Goal: Task Accomplishment & Management: Manage account settings

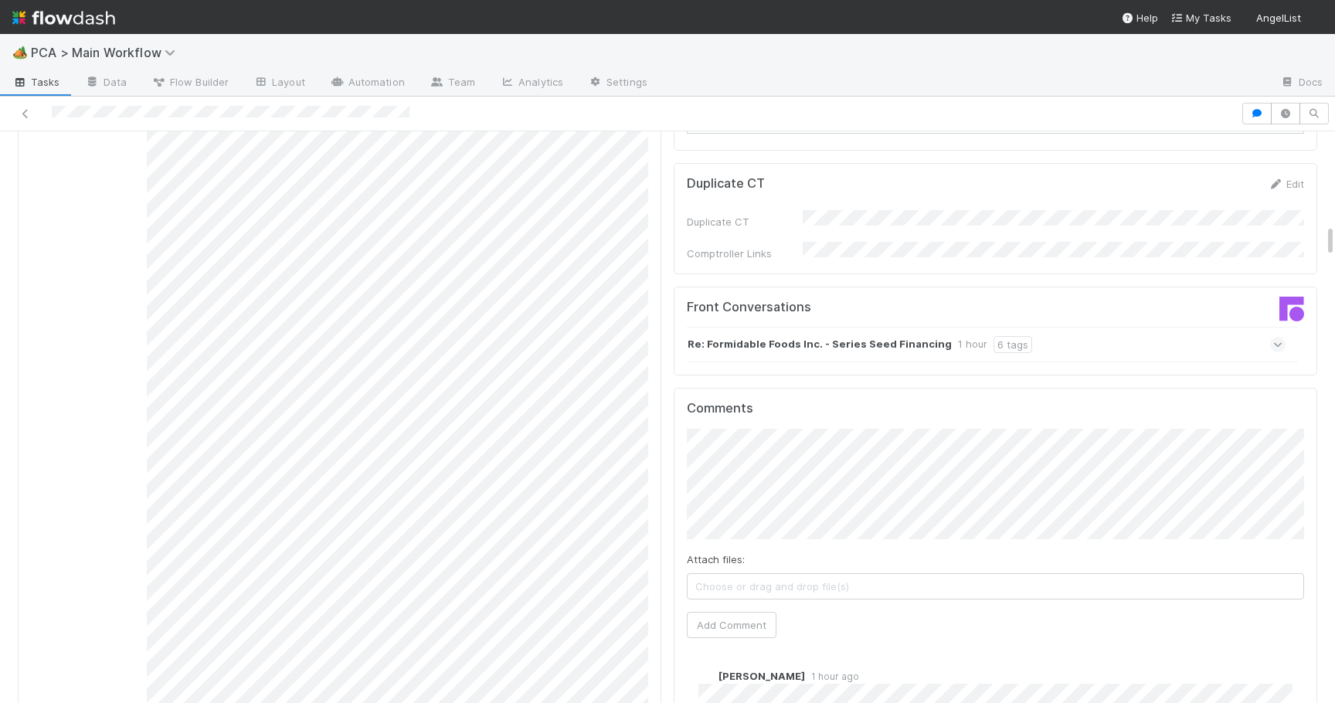
scroll to position [1624, 0]
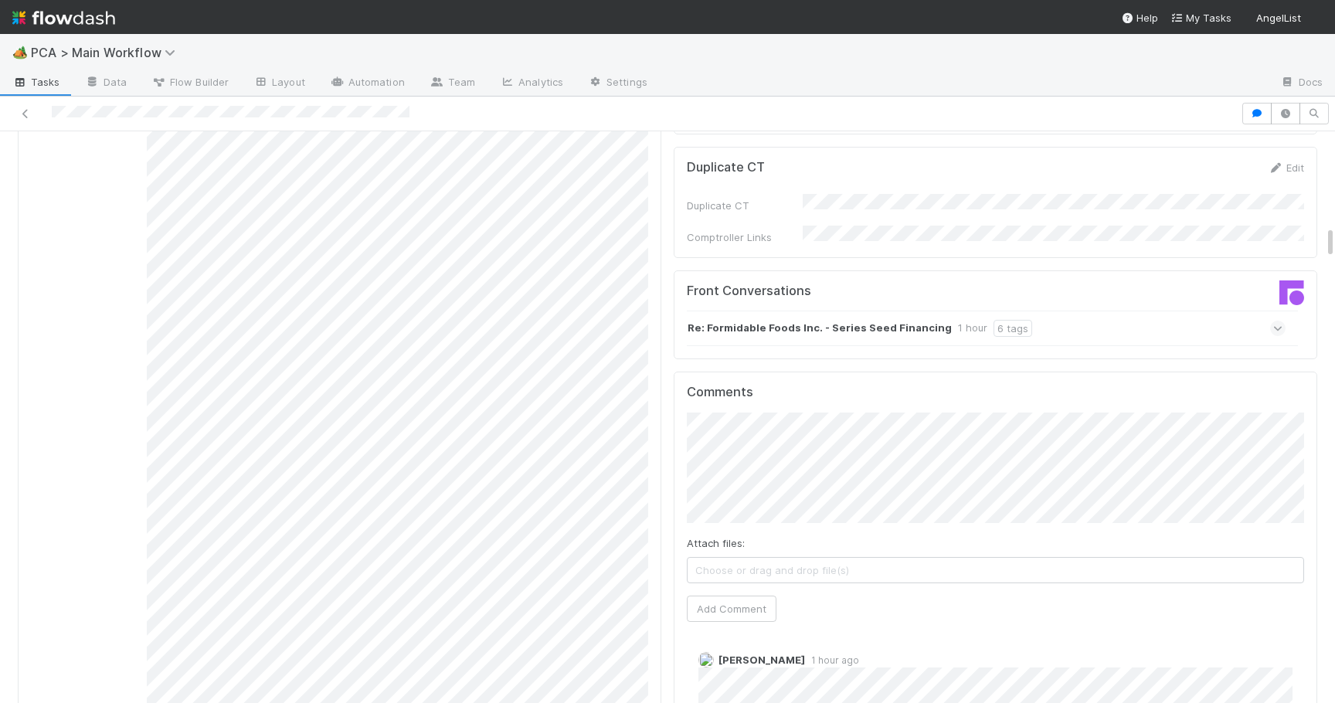
click at [1276, 321] on icon at bounding box center [1278, 328] width 10 height 15
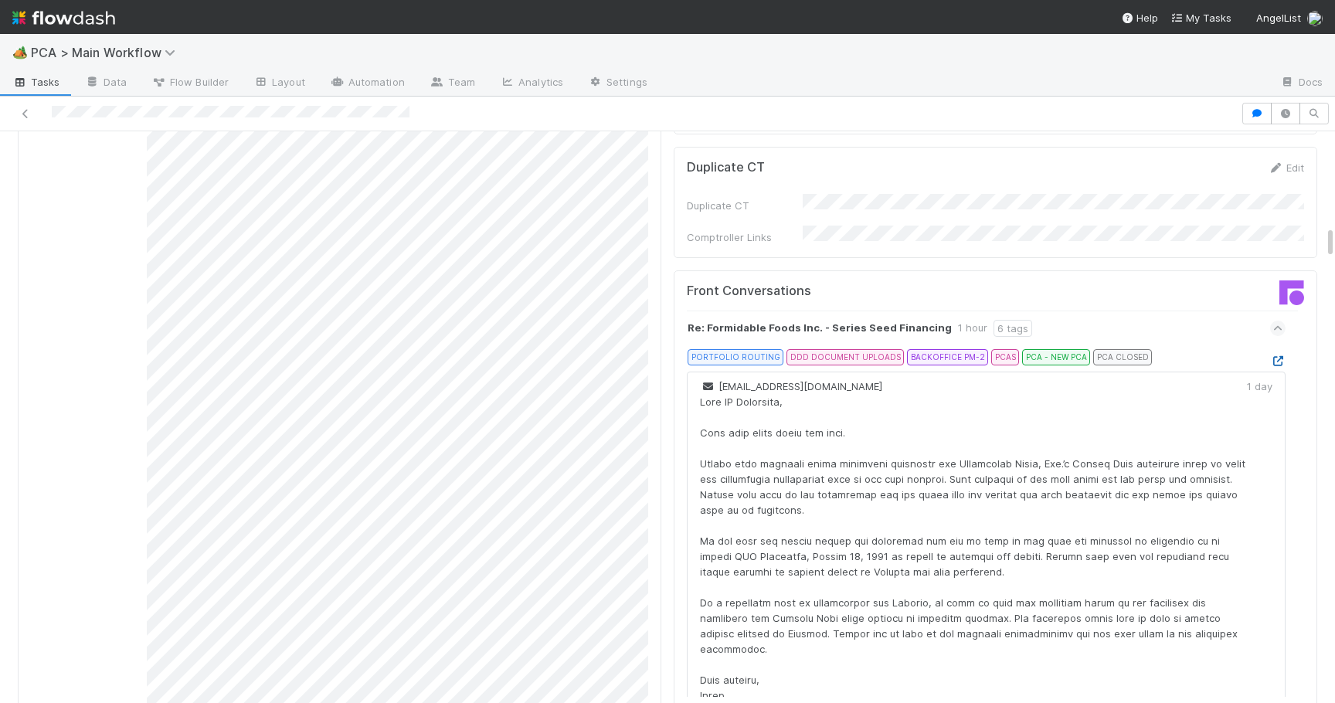
click at [1276, 356] on icon at bounding box center [1277, 361] width 15 height 10
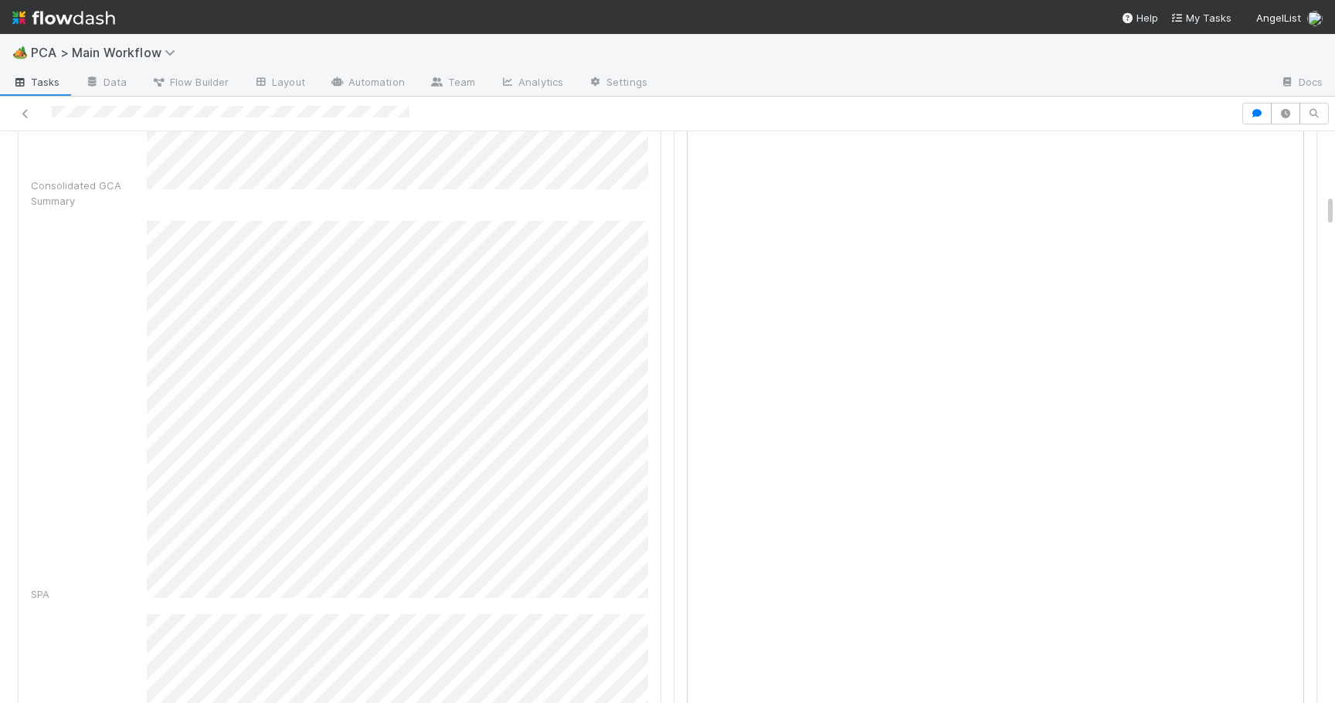
scroll to position [1012, 0]
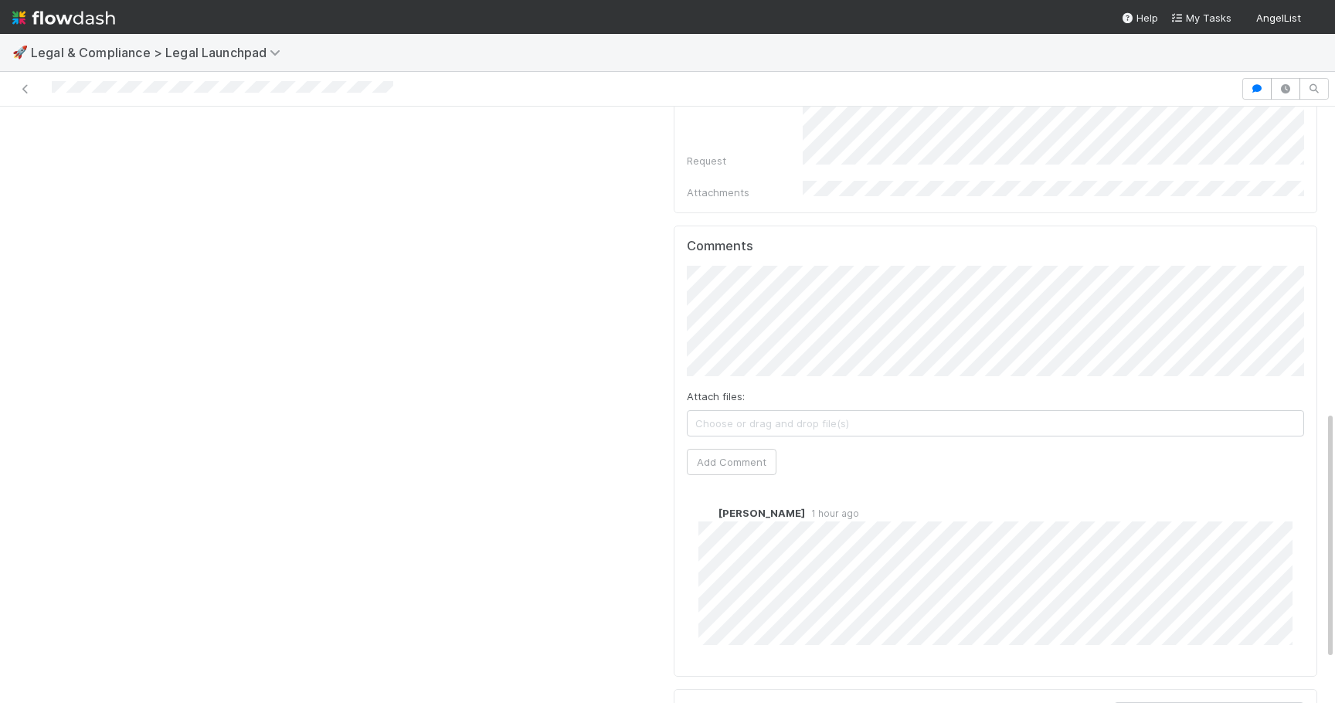
scroll to position [730, 0]
click at [704, 461] on button "Add Comment" at bounding box center [732, 474] width 90 height 26
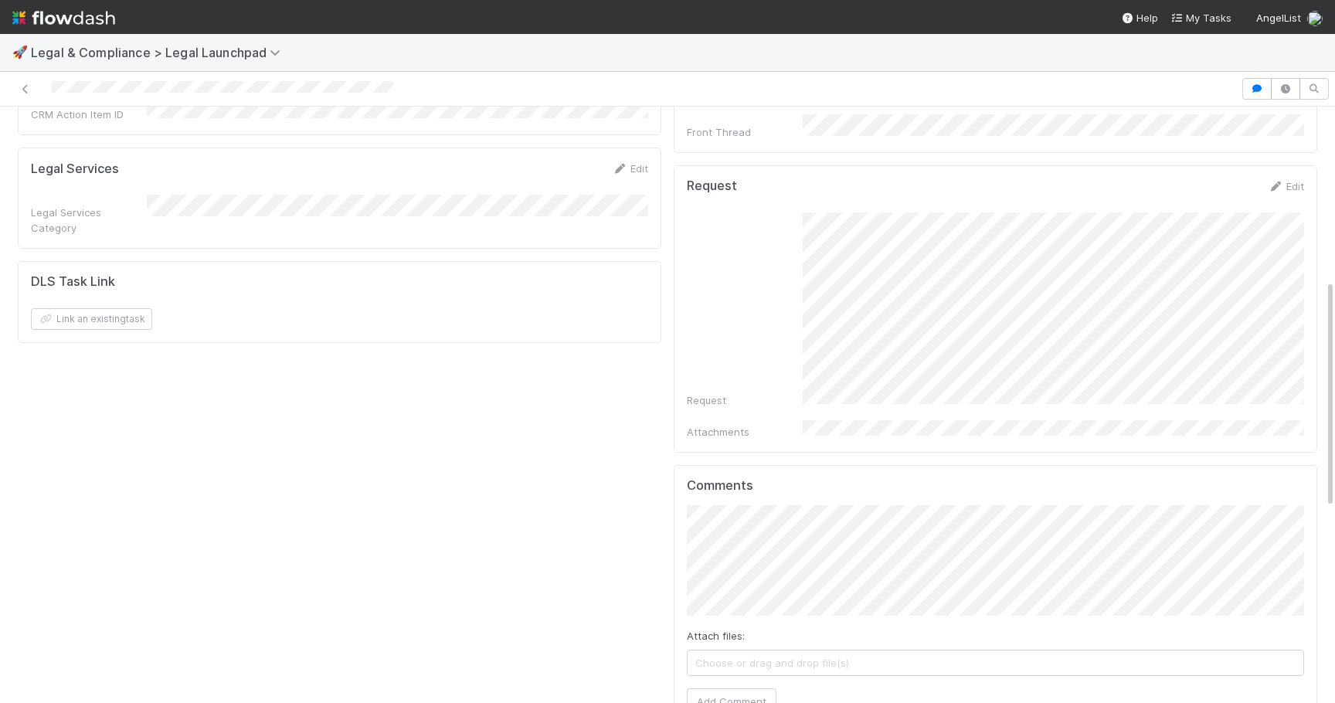
scroll to position [0, 0]
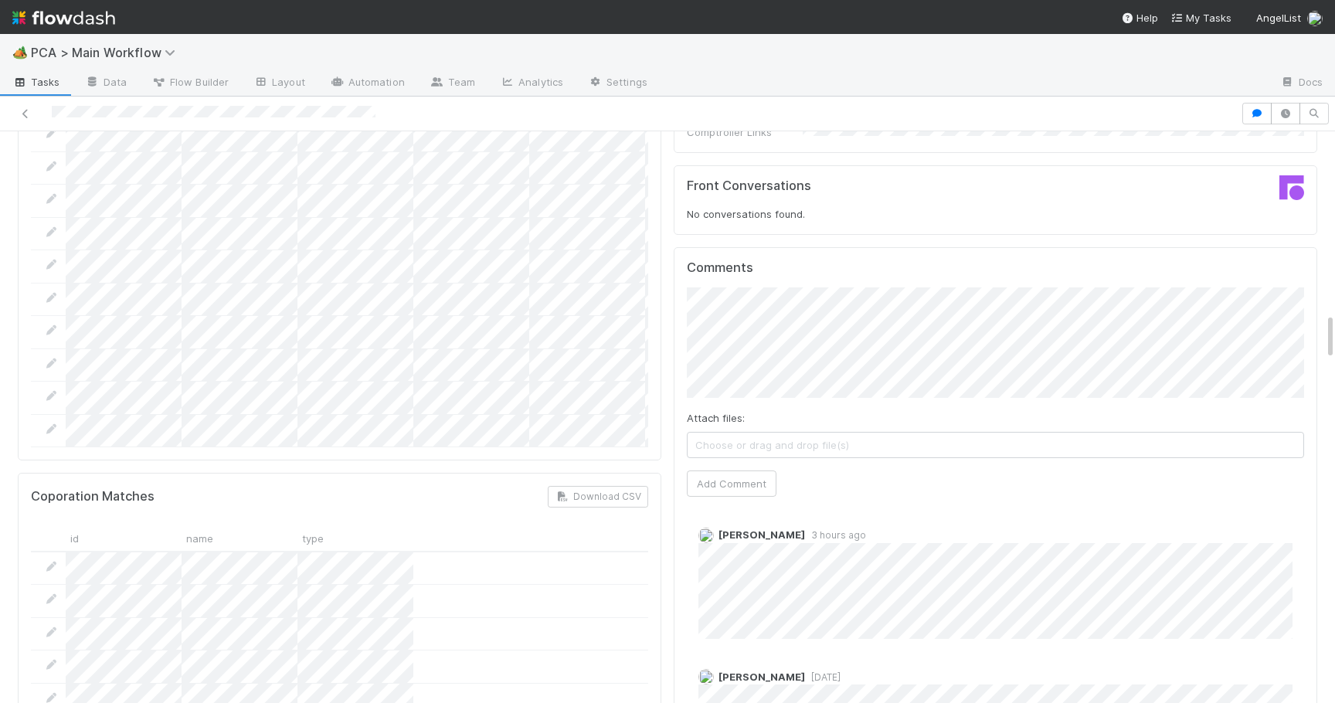
scroll to position [2182, 0]
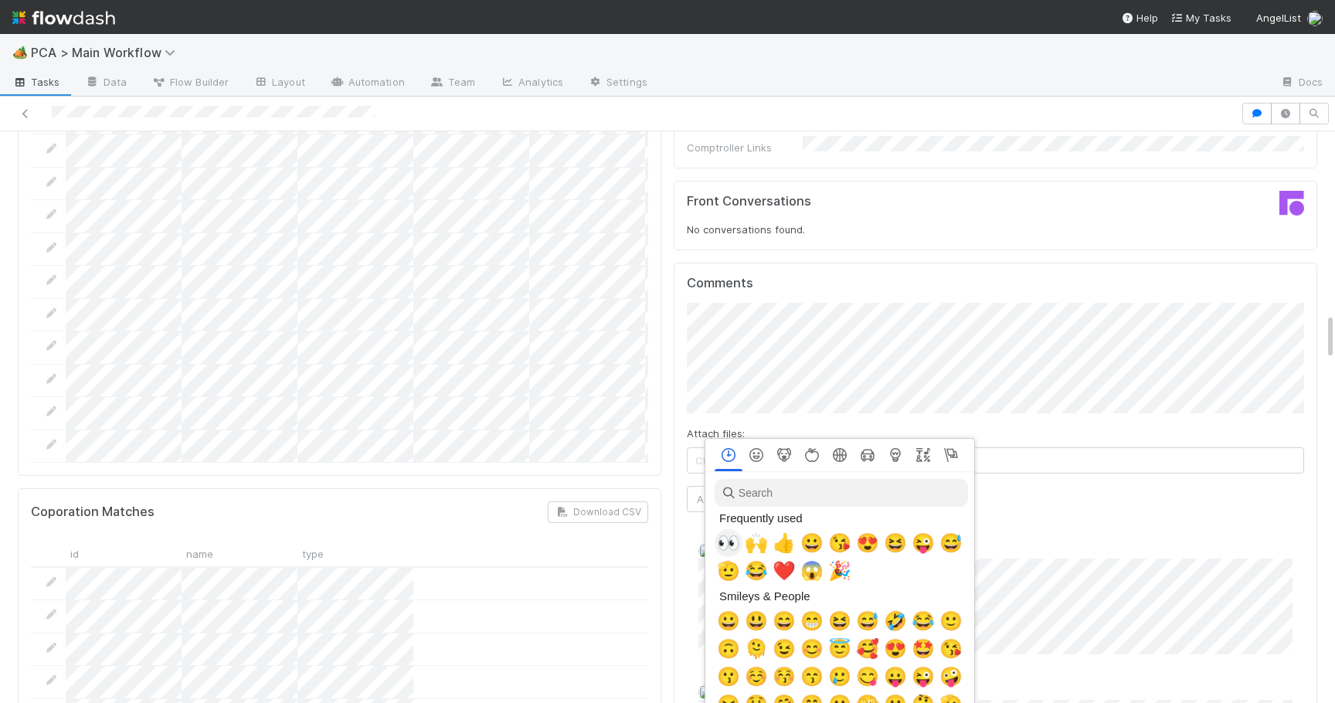
click at [728, 539] on span "👀" at bounding box center [728, 543] width 23 height 22
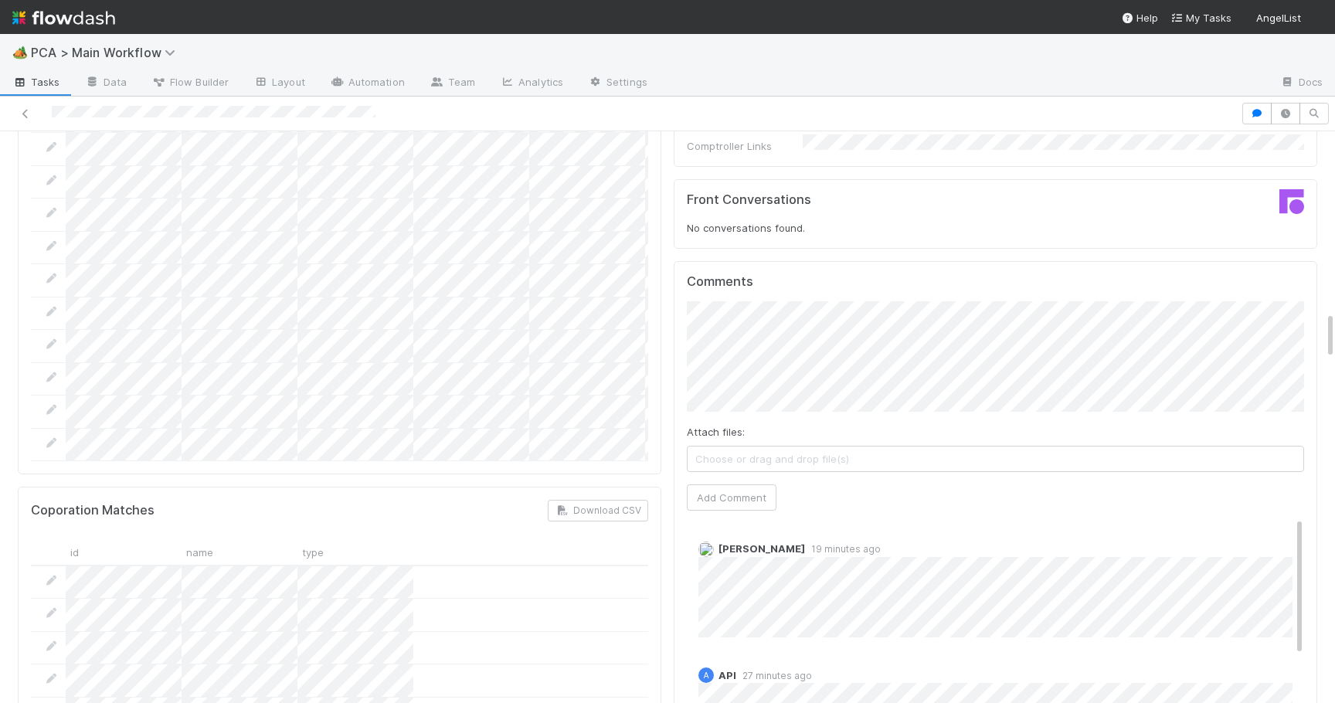
scroll to position [2184, 0]
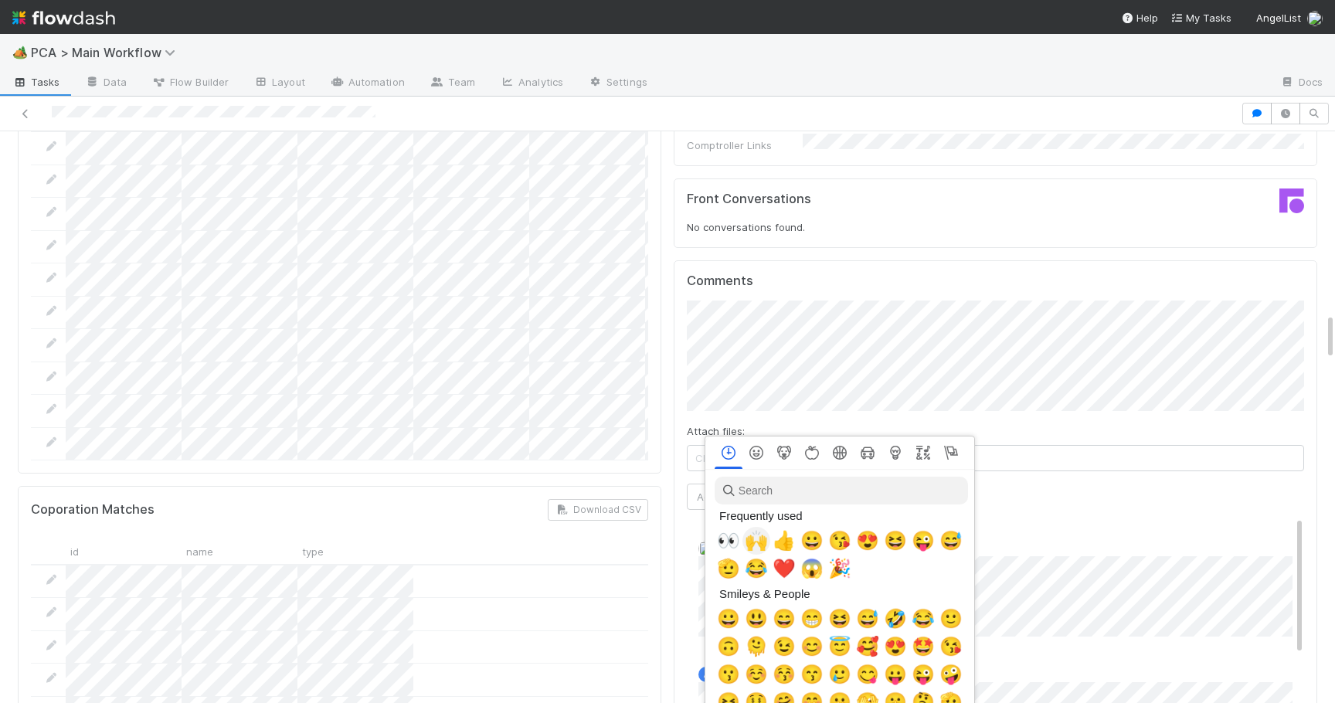
click at [747, 536] on span "🙌" at bounding box center [756, 541] width 23 height 22
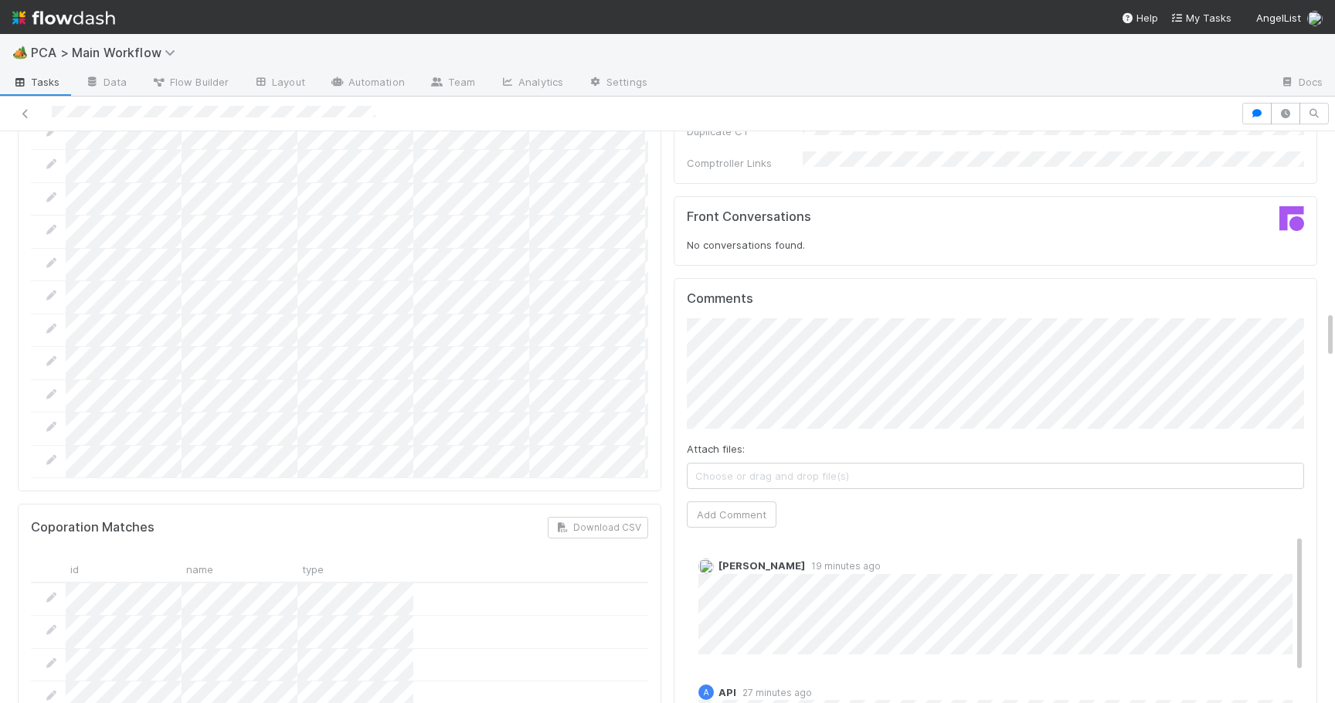
scroll to position [2161, 0]
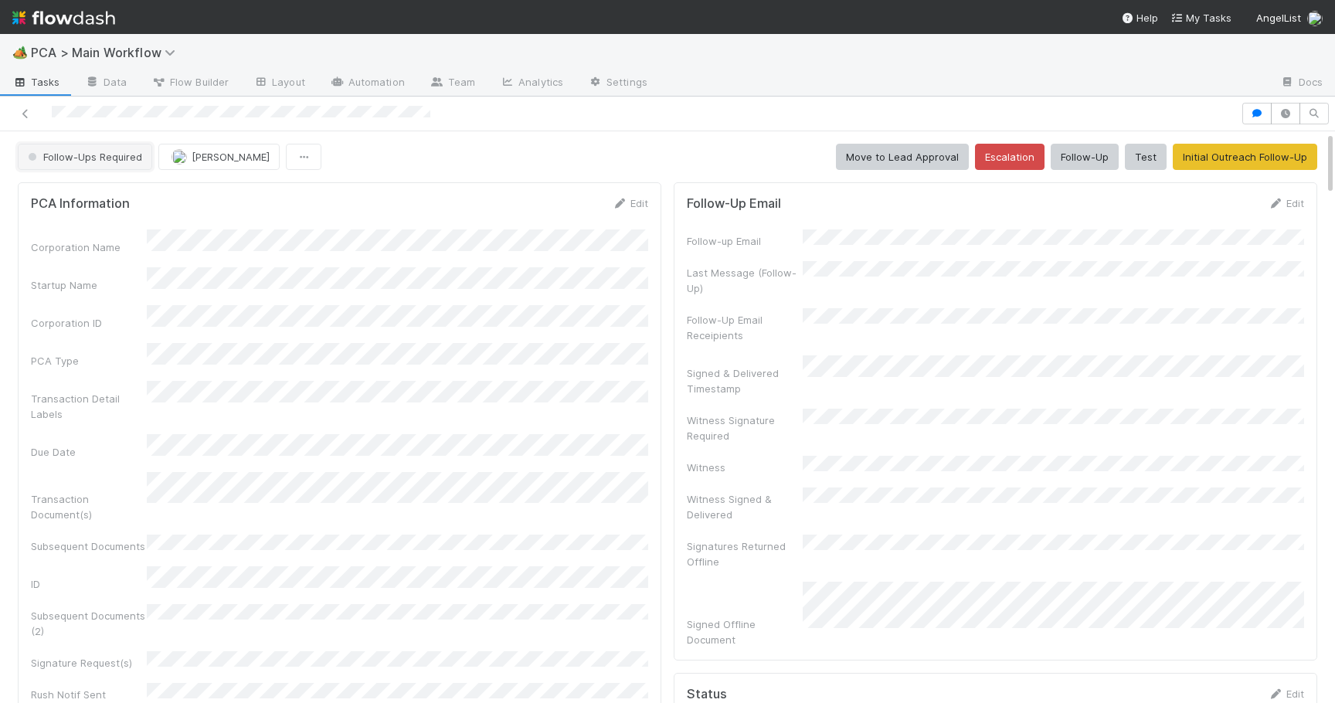
click at [100, 163] on button "Follow-Ups Required" at bounding box center [85, 157] width 134 height 26
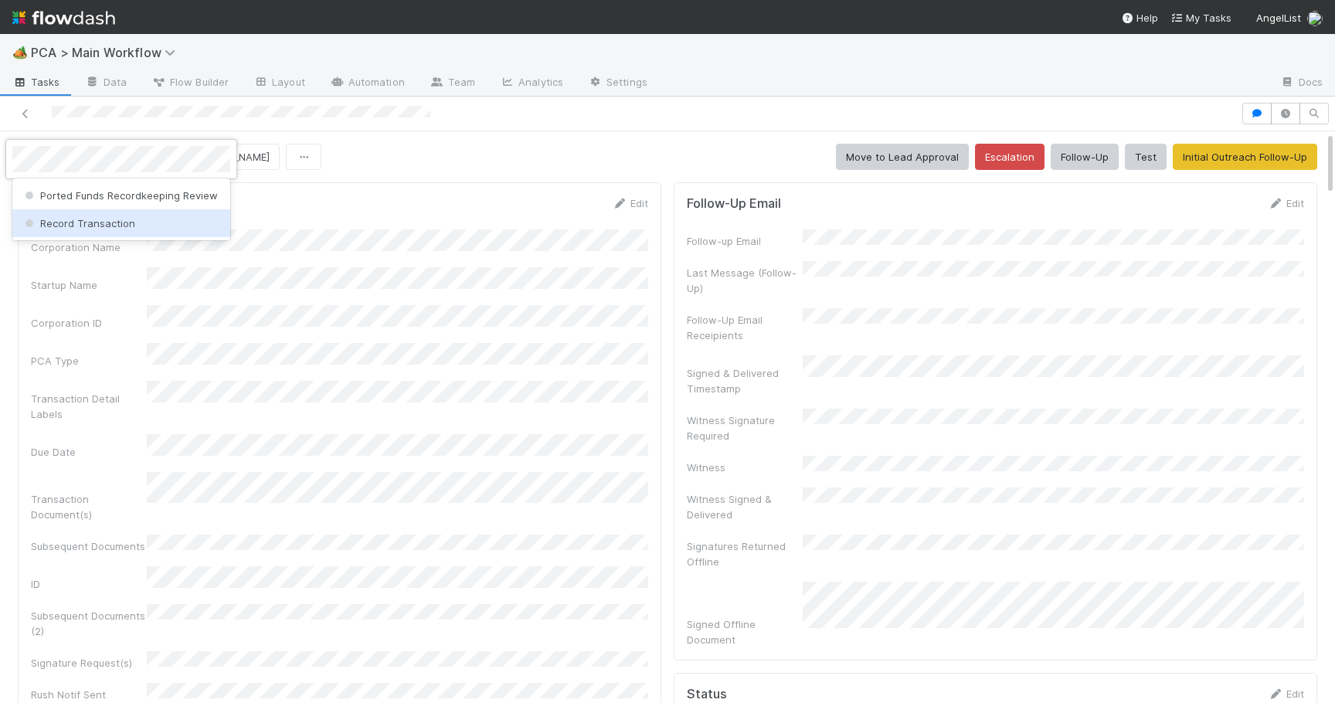
click at [103, 223] on span "Record Transaction" at bounding box center [79, 223] width 114 height 12
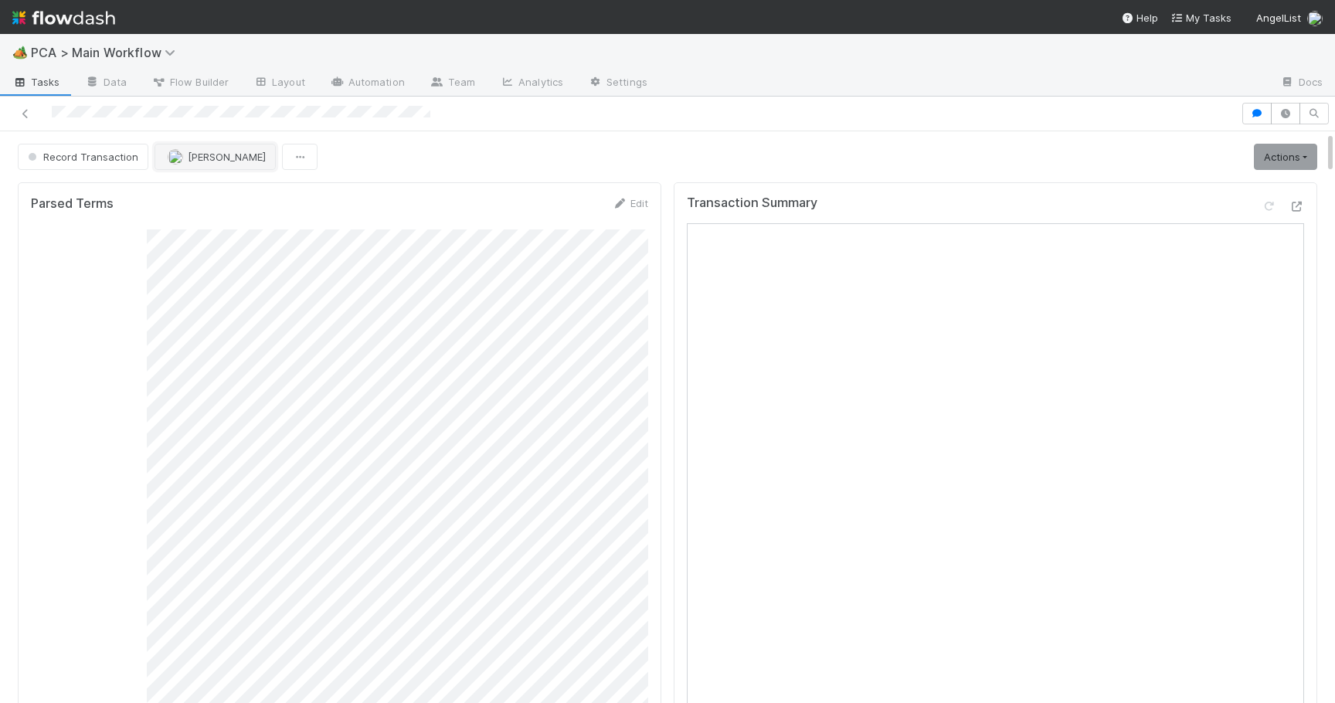
click at [208, 154] on span "Roselyn de Villa" at bounding box center [227, 157] width 78 height 12
click at [219, 195] on span "Josh Tarr you" at bounding box center [225, 195] width 101 height 12
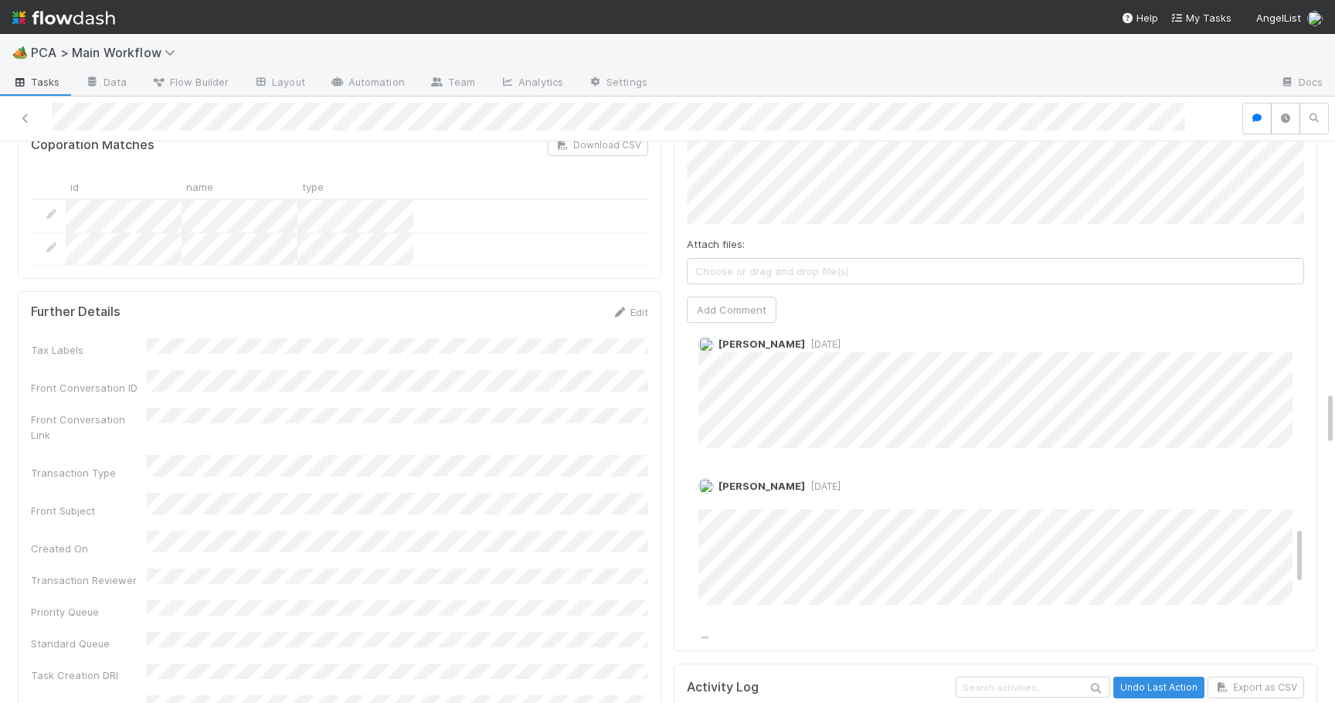
scroll to position [2554, 0]
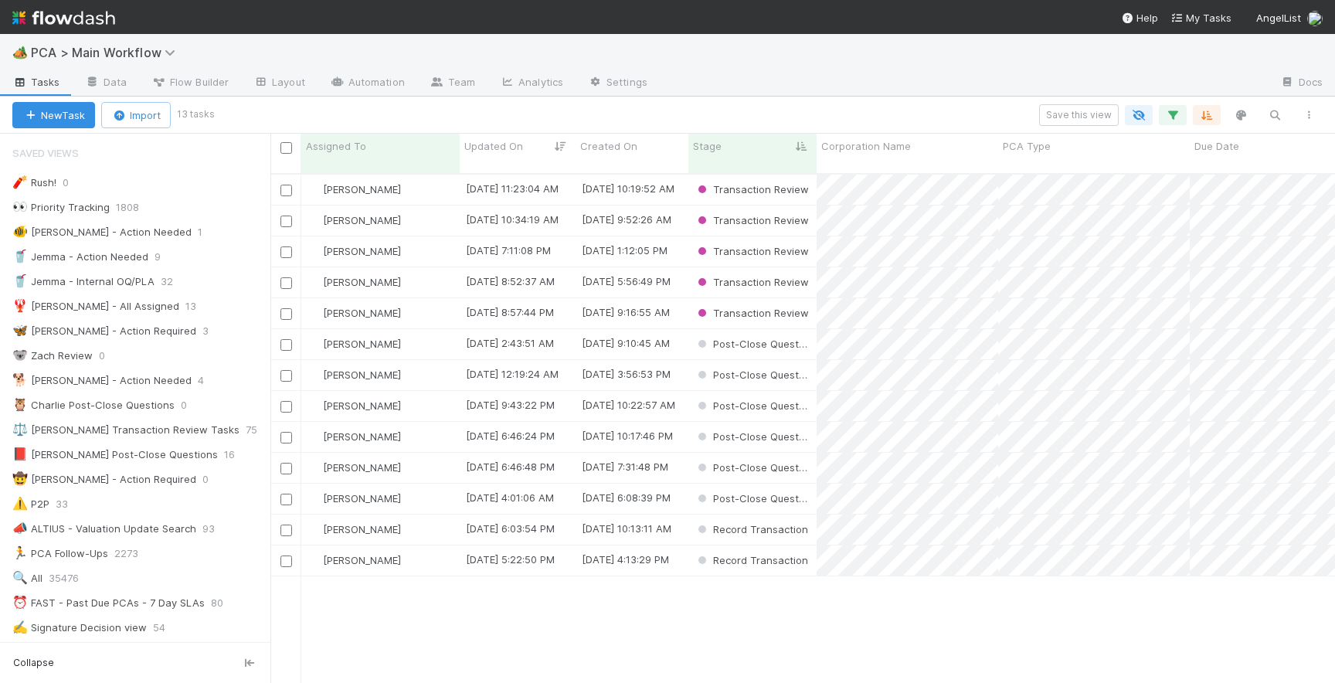
scroll to position [521, 1064]
